Goal: Information Seeking & Learning: Learn about a topic

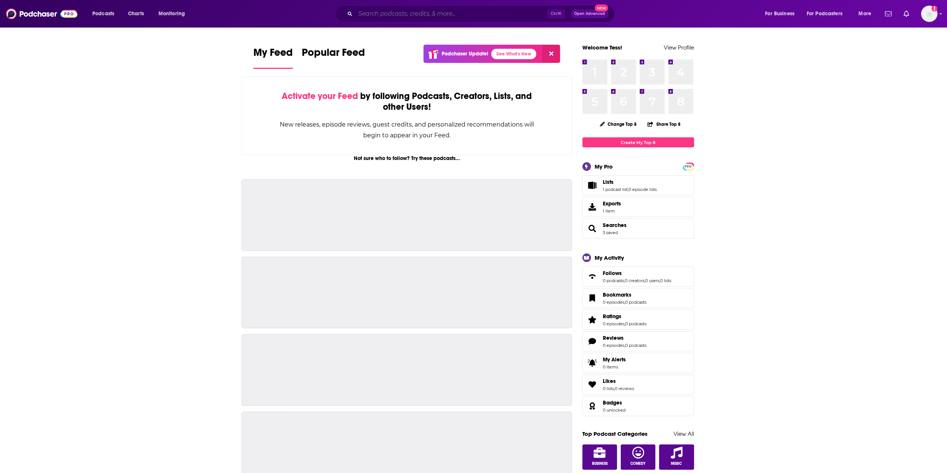
click at [477, 17] on input "Search podcasts, credits, & more..." at bounding box center [451, 14] width 192 height 12
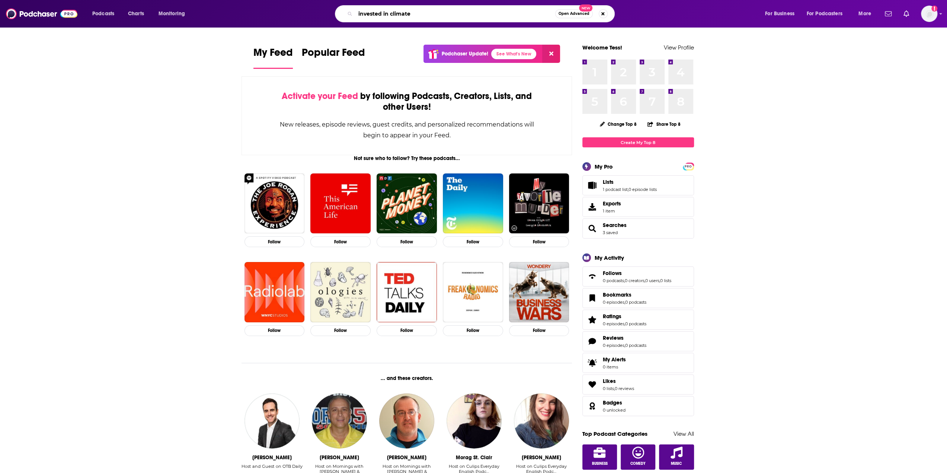
type input "invested in climate"
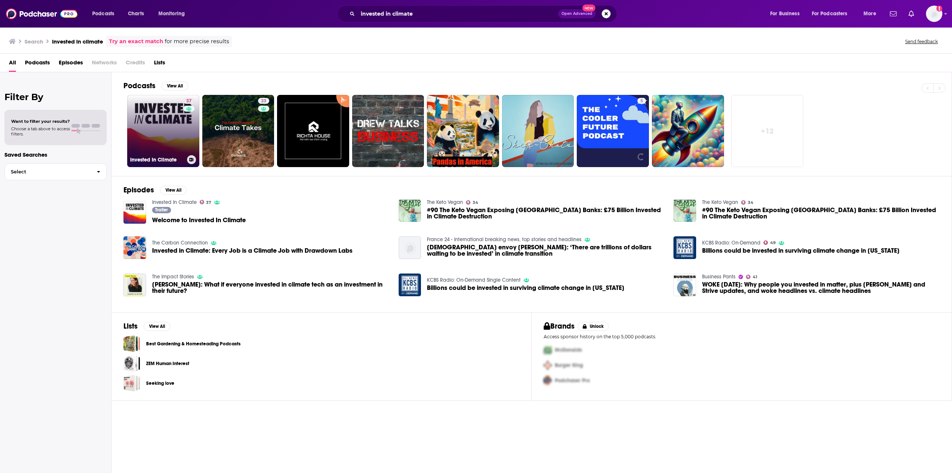
click at [180, 126] on link "37 Invested In Climate" at bounding box center [163, 131] width 72 height 72
